Goal: Task Accomplishment & Management: Manage account settings

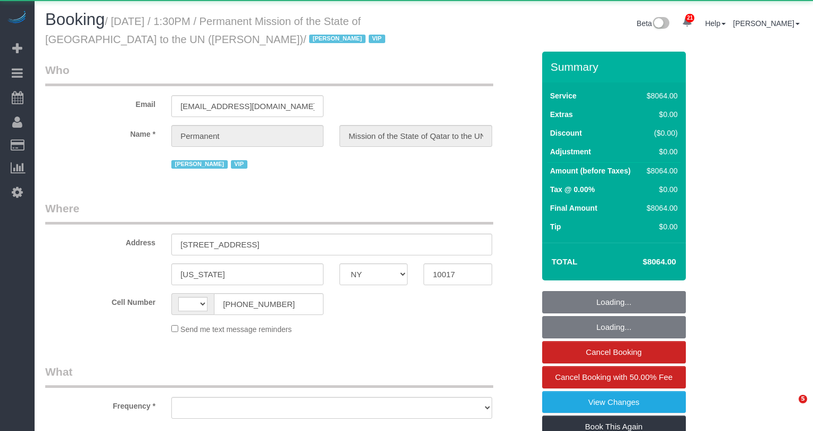
select select "NY"
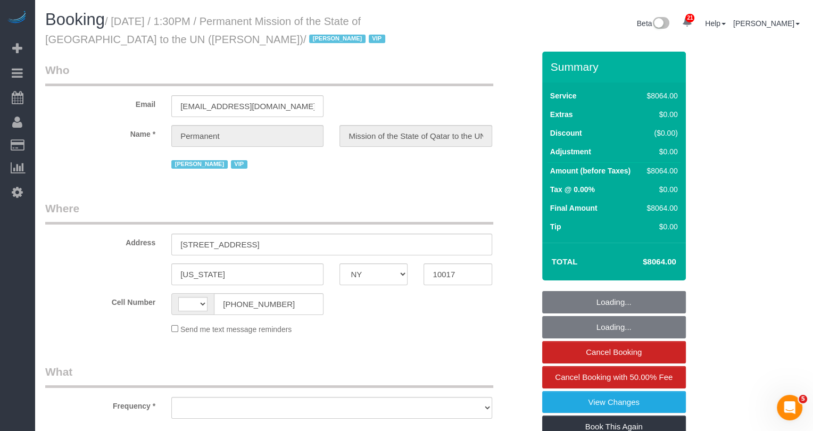
select select "string:[GEOGRAPHIC_DATA]"
select select "object:839"
select select "14"
select select "540"
select select "object:990"
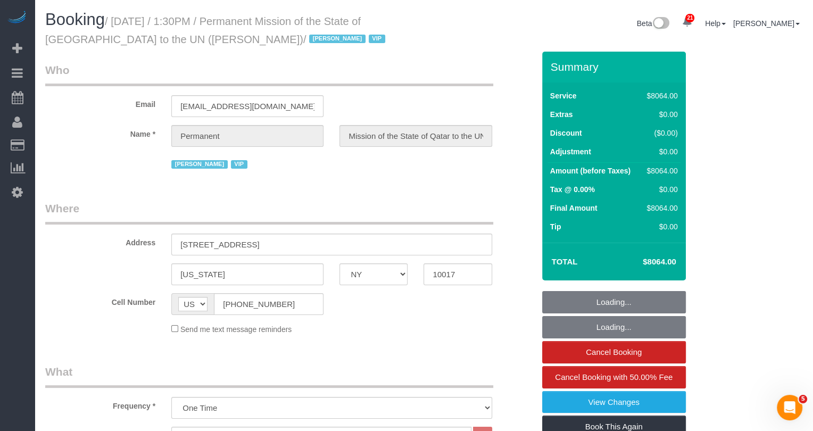
select select "number:89"
select select "number:90"
select select "number:15"
select select "number:7"
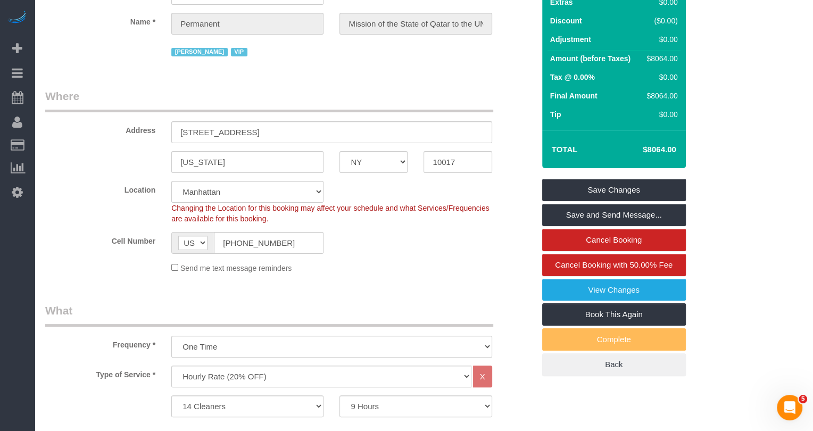
scroll to position [109, 0]
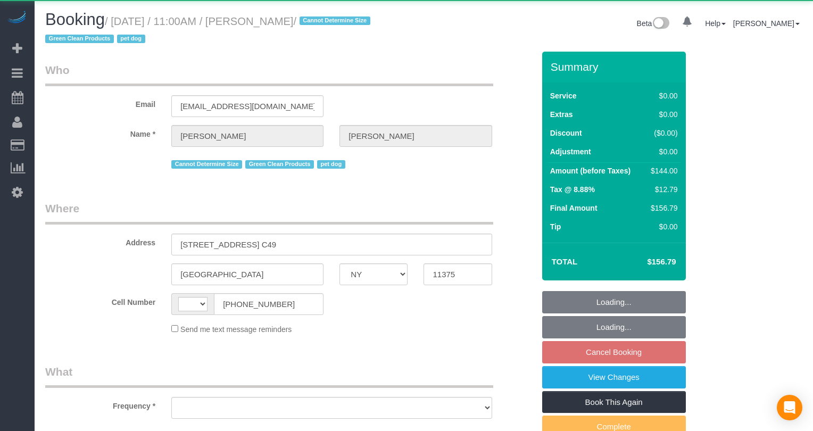
select select "NY"
select select "string:[GEOGRAPHIC_DATA]"
select select "object:811"
select select "1"
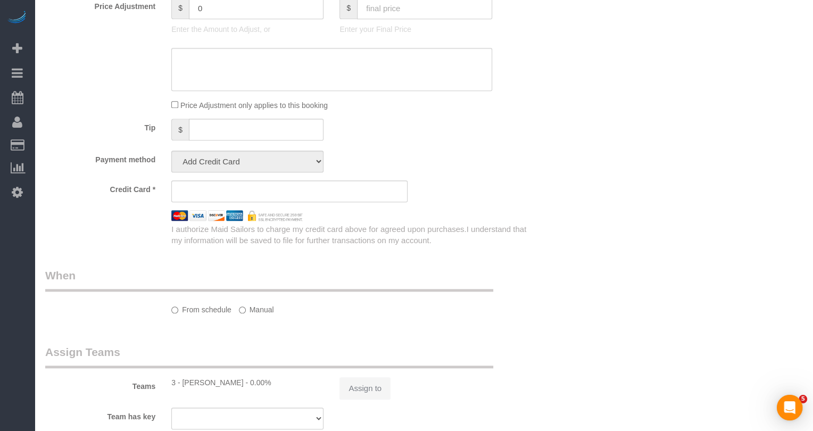
select select "spot2"
select select "number:60"
select select "number:74"
select select "number:13"
select select "number:5"
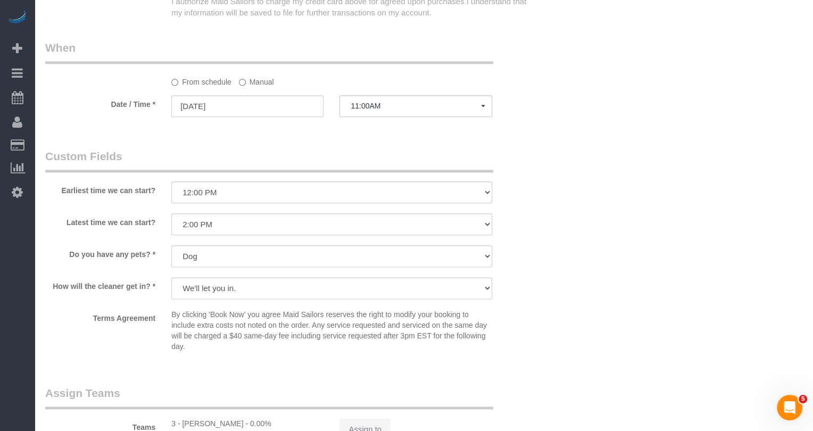
select select "object:1106"
select select "string:stripe-pm_1QWLcg4VGloSiKo7V0LoqA1a"
select select "1"
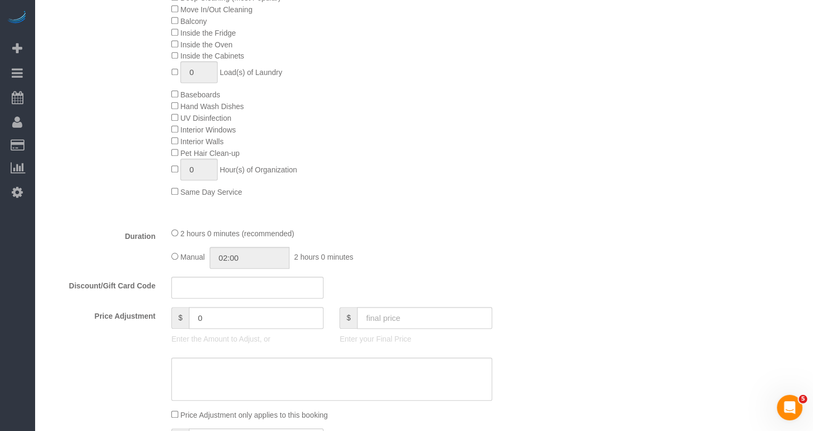
scroll to position [12, 0]
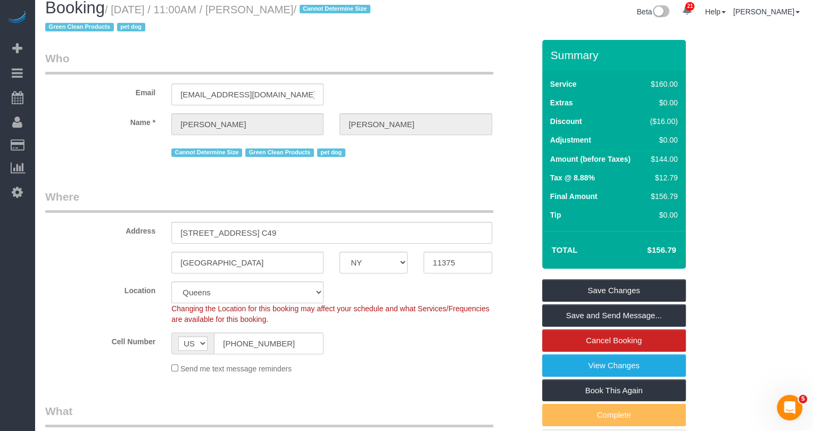
copy small "[PERSON_NAME]"
drag, startPoint x: 344, startPoint y: 9, endPoint x: 280, endPoint y: 10, distance: 63.9
click at [280, 10] on small "/ [DATE] / 11:00AM / [PERSON_NAME] / Cannot Determine Size Green Clean Products…" at bounding box center [209, 19] width 328 height 30
